Goal: Task Accomplishment & Management: Manage account settings

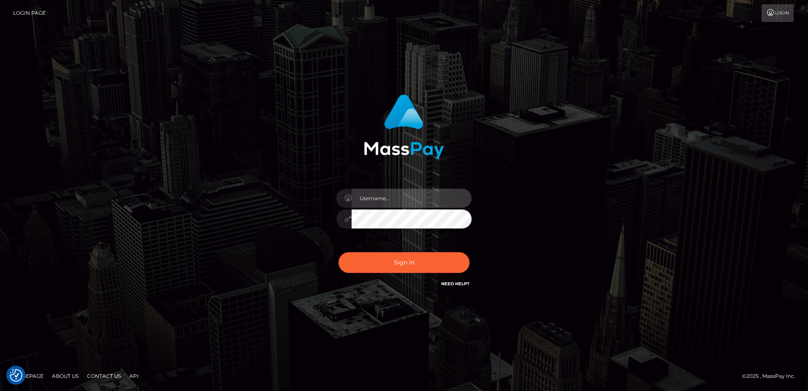
type input "[PERSON_NAME]"
drag, startPoint x: 280, startPoint y: 275, endPoint x: 308, endPoint y: 274, distance: 28.3
click at [280, 275] on div "[PERSON_NAME] Sign in" at bounding box center [404, 195] width 482 height 215
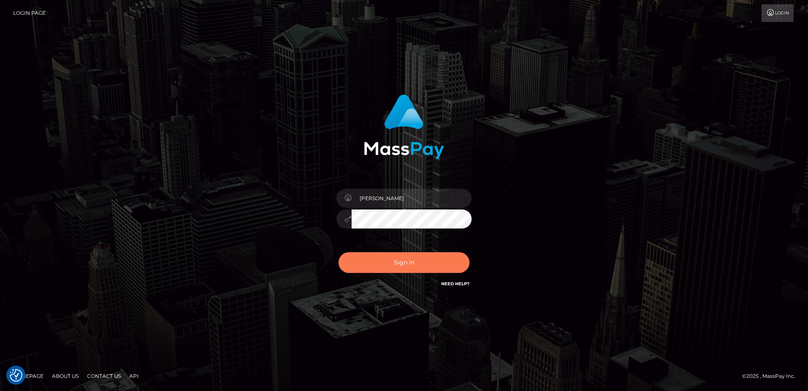
click at [388, 260] on button "Sign in" at bounding box center [404, 262] width 131 height 21
click at [258, 279] on div "[PERSON_NAME] Sign in" at bounding box center [404, 195] width 482 height 215
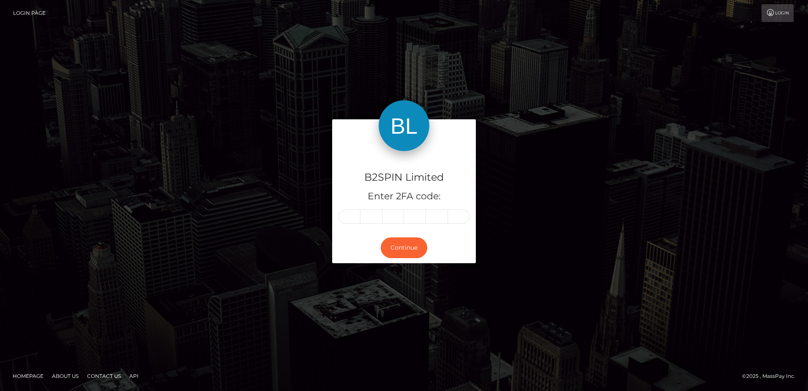
click at [346, 211] on input "text" at bounding box center [350, 216] width 22 height 14
type input "8"
type input "4"
type input "0"
type input "6"
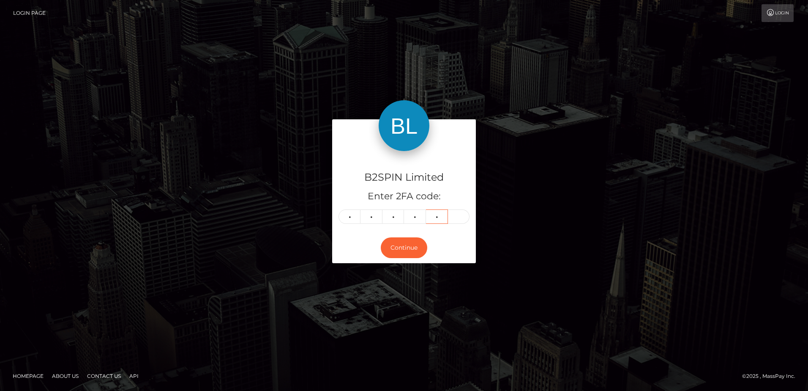
type input "5"
type input "6"
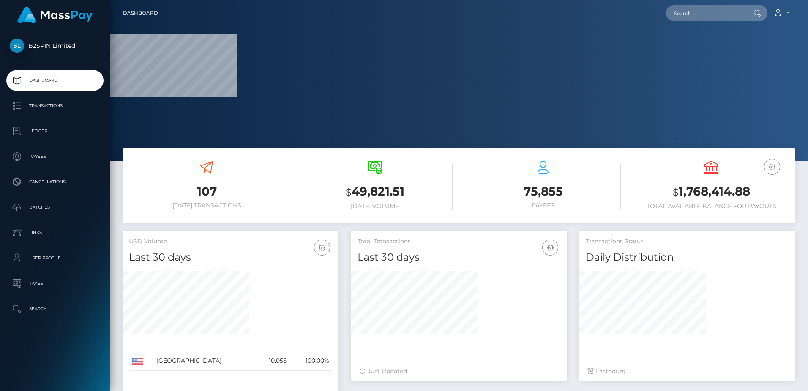
click at [182, 119] on div at bounding box center [459, 80] width 699 height 161
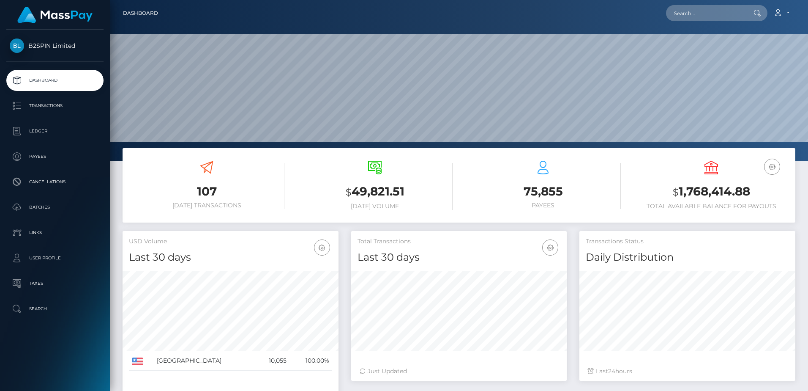
scroll to position [150, 216]
click at [706, 196] on h3 "$ 1,768,414.88" at bounding box center [712, 191] width 156 height 17
copy h3 "1,768,414.88"
